Goal: Navigation & Orientation: Find specific page/section

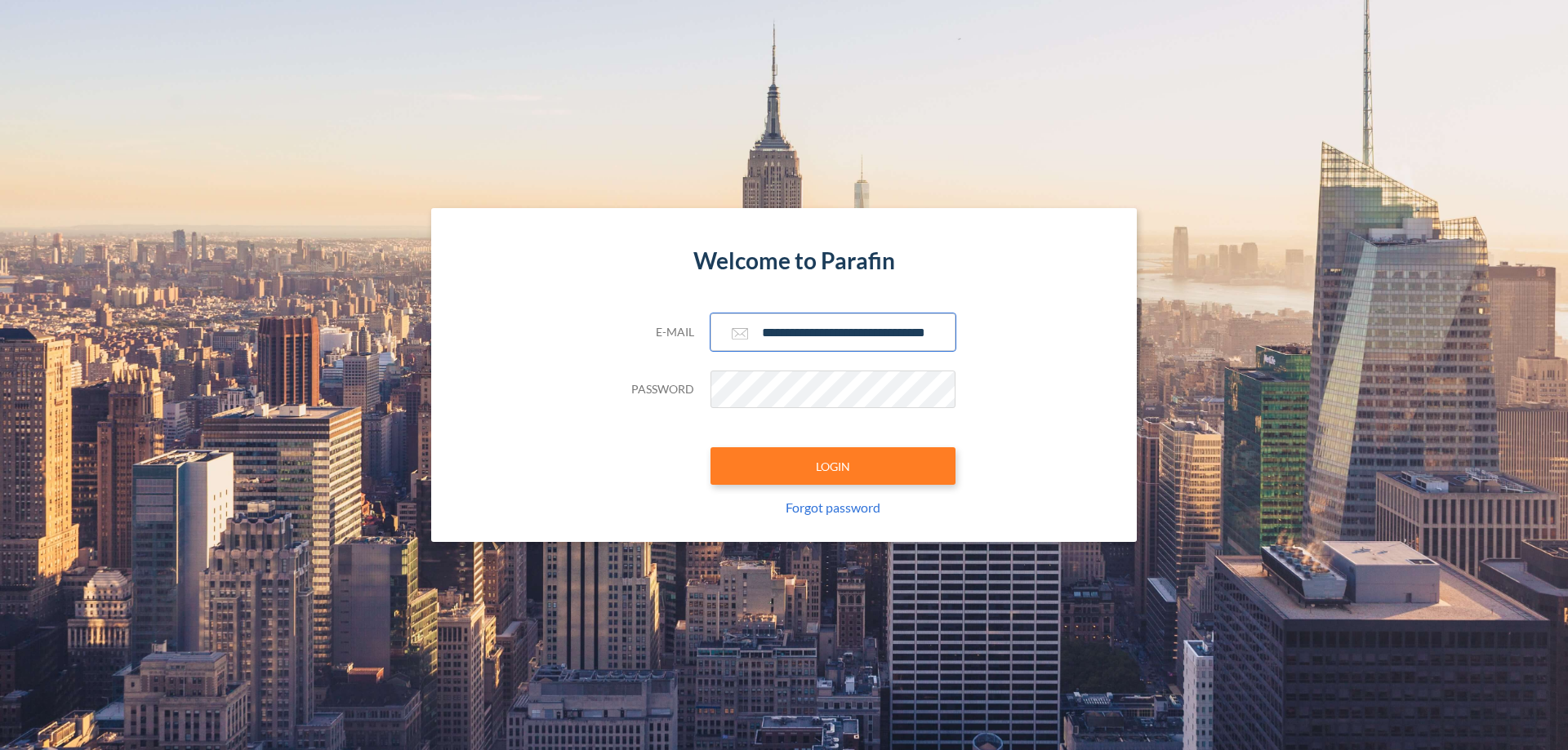
scroll to position [0, 26]
type input "**********"
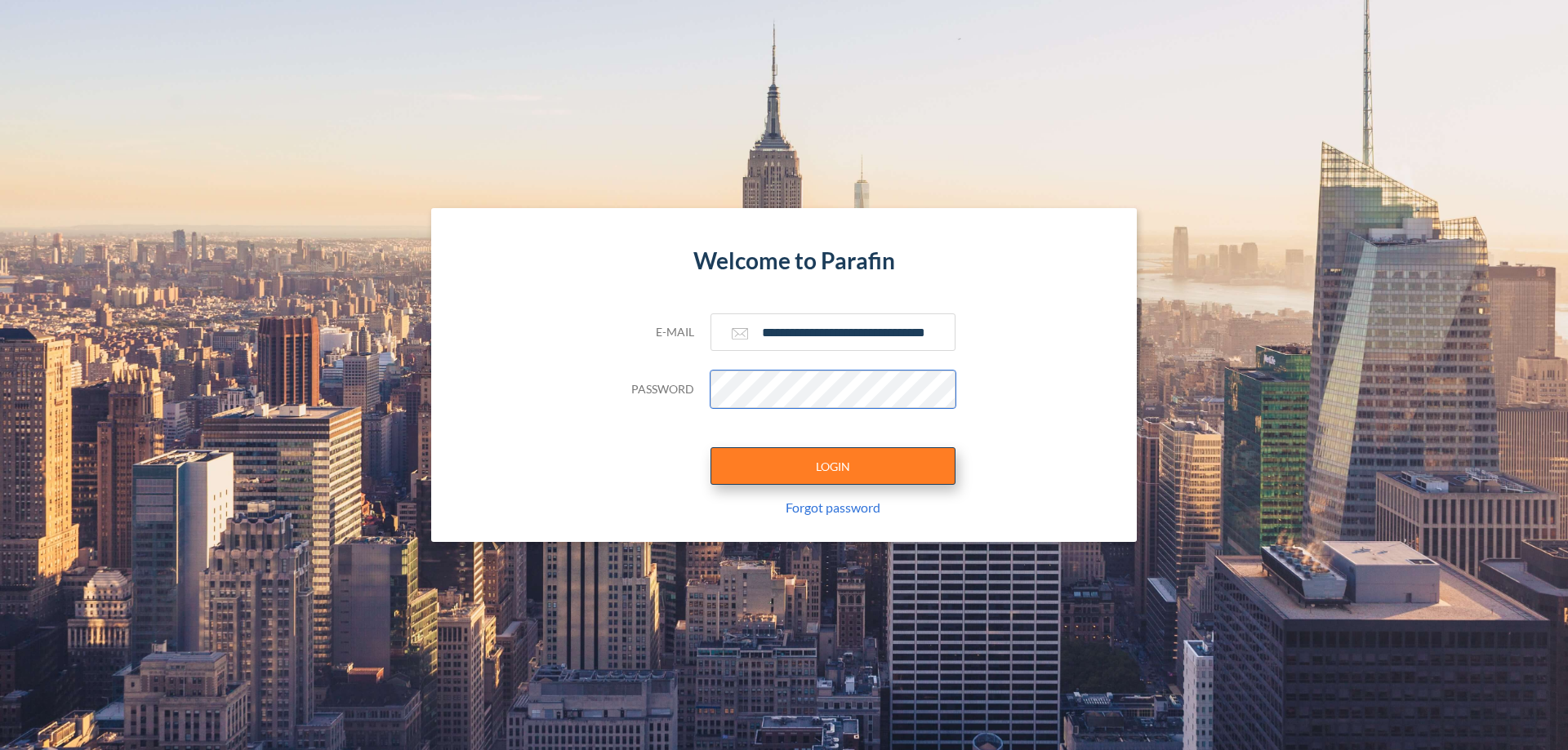
scroll to position [0, 0]
click at [833, 466] on button "LOGIN" at bounding box center [833, 466] width 245 height 38
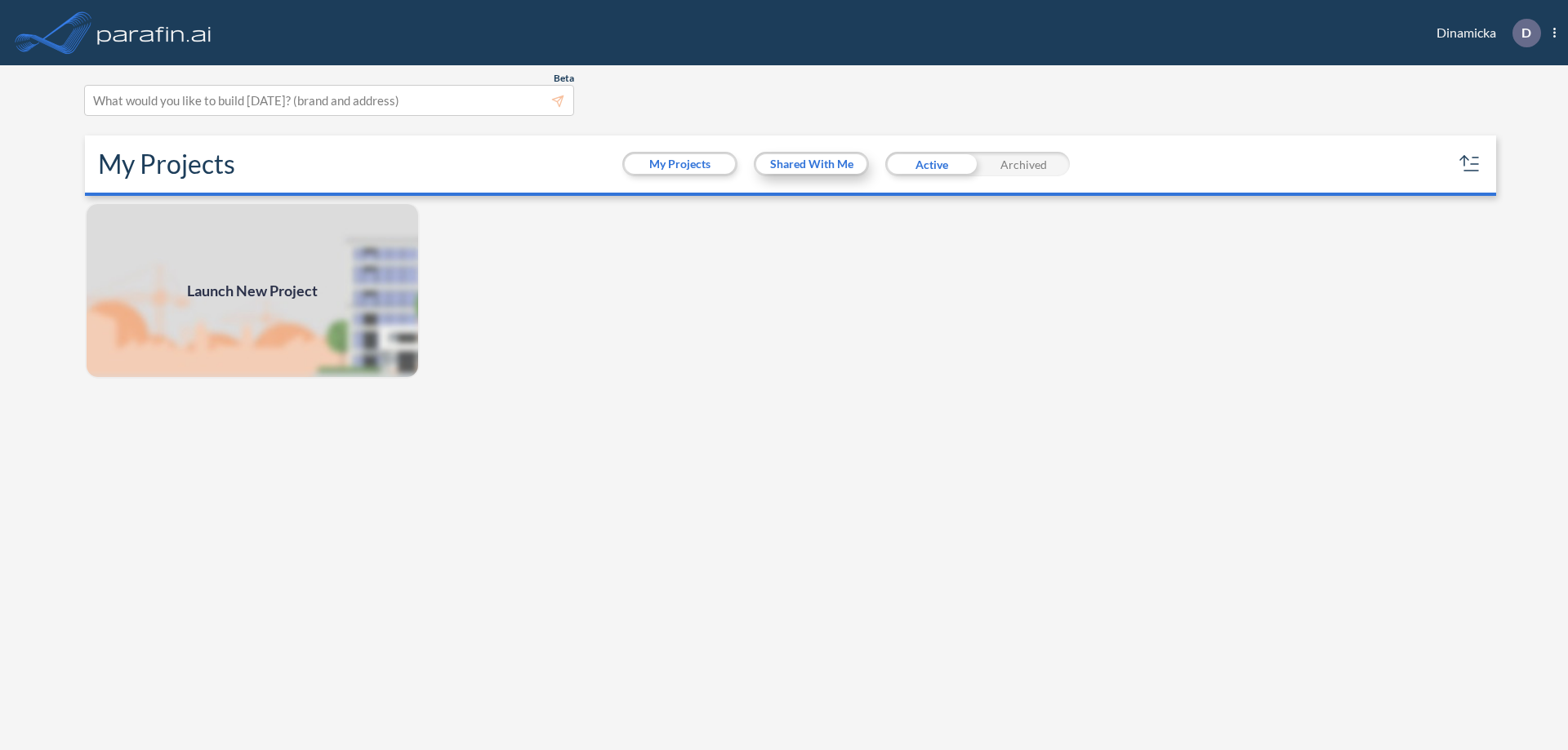
scroll to position [4, 0]
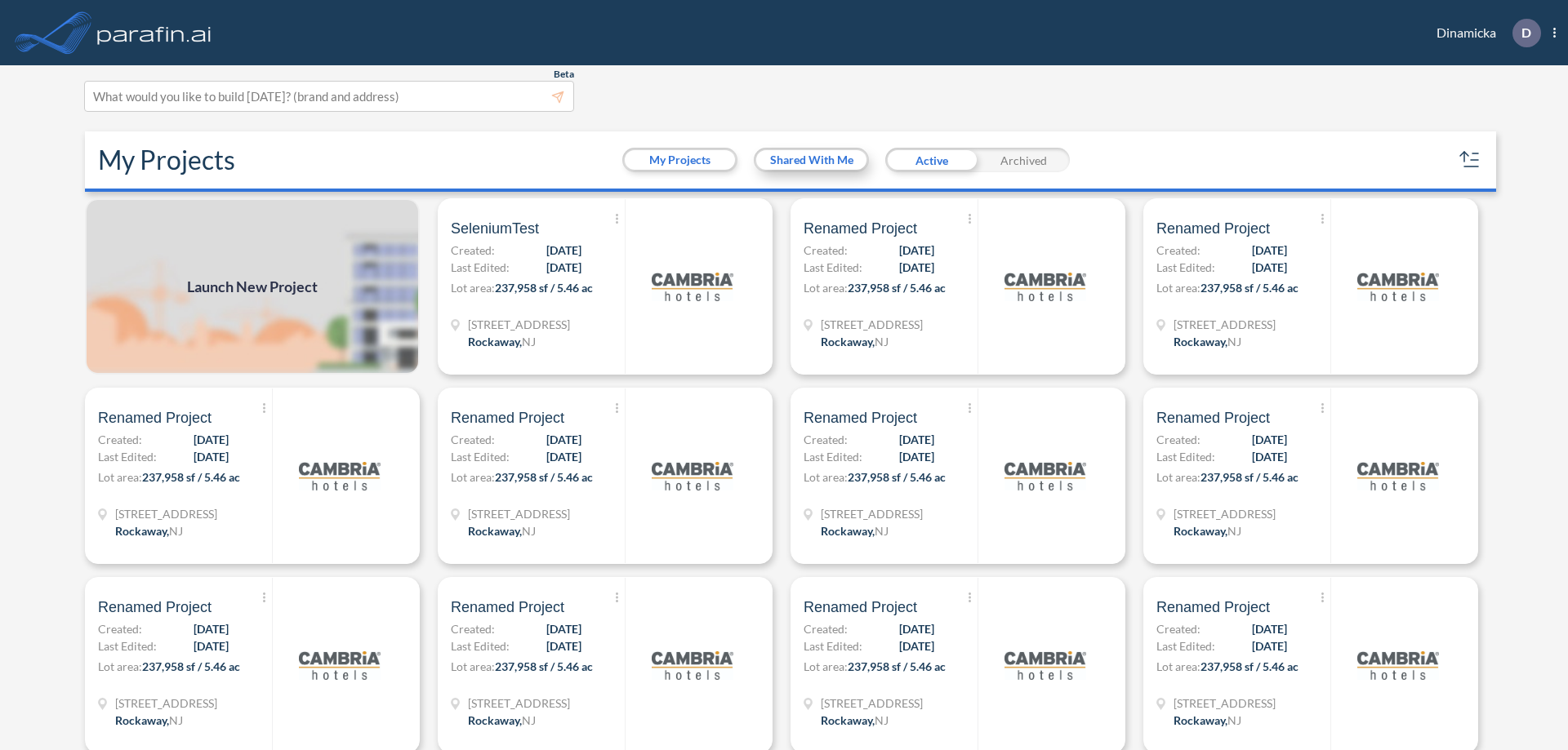
click at [811, 160] on button "Shared With Me" at bounding box center [811, 160] width 110 height 19
